Goal: Task Accomplishment & Management: Use online tool/utility

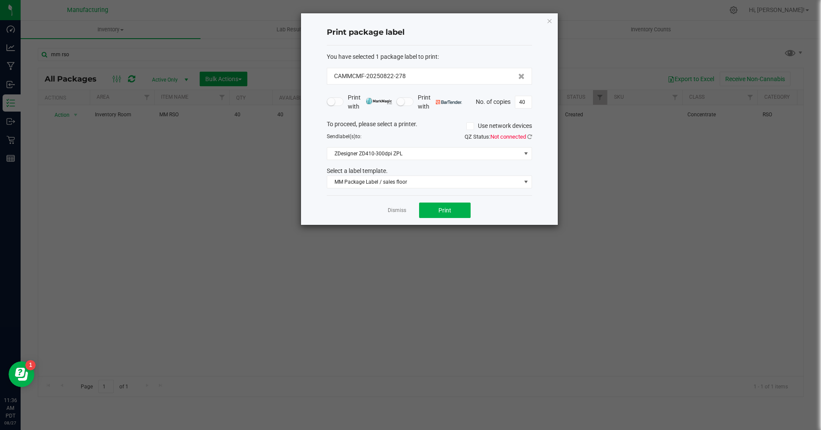
click at [550, 23] on icon "button" at bounding box center [550, 20] width 6 height 10
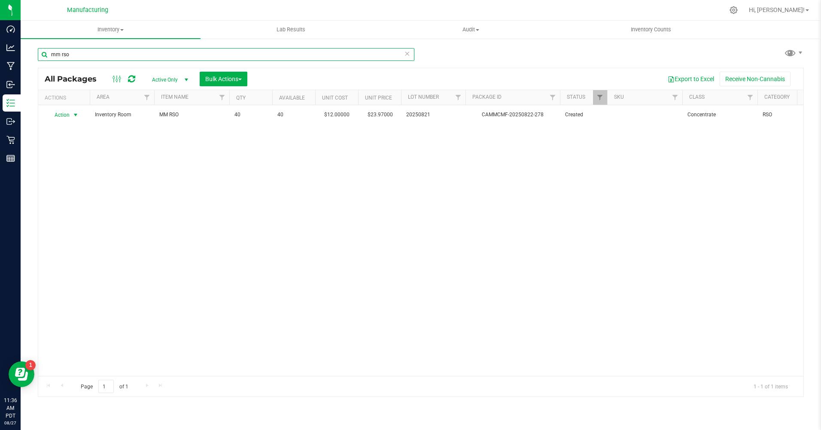
click at [70, 57] on input "mm rso" at bounding box center [226, 54] width 377 height 13
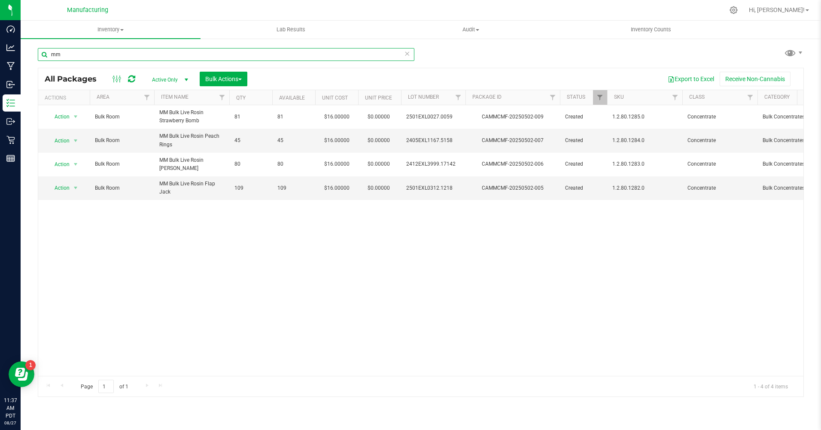
type input "m"
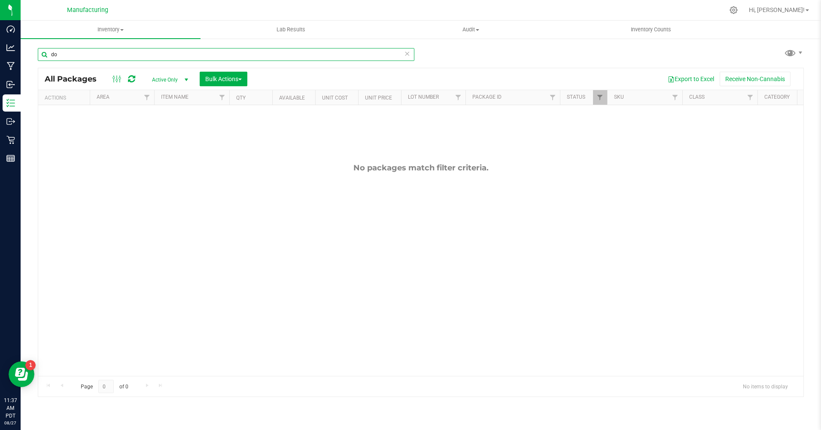
type input "d"
